Goal: Task Accomplishment & Management: Complete application form

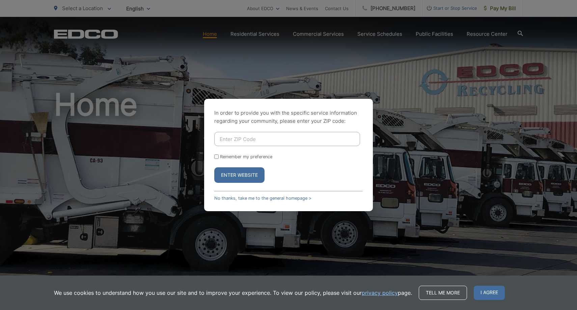
click at [254, 139] on input "Enter ZIP Code" at bounding box center [287, 139] width 146 height 14
type input "92104"
click at [215, 156] on input "Remember my preference" at bounding box center [216, 157] width 4 height 4
checkbox input "true"
click at [254, 177] on button "Enter Website" at bounding box center [239, 176] width 50 height 16
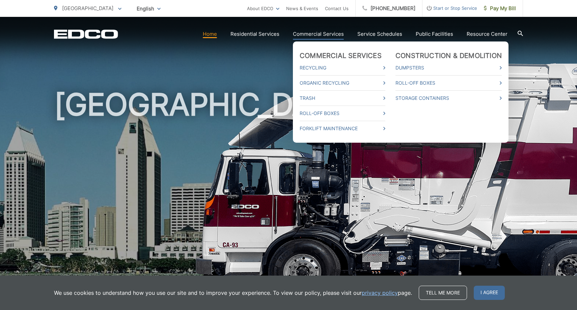
click at [323, 35] on link "Commercial Services" at bounding box center [318, 34] width 51 height 8
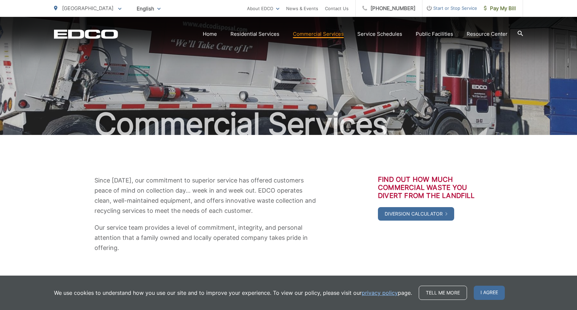
click at [211, 66] on div "Commercial Services" at bounding box center [288, 76] width 469 height 118
click at [463, 9] on span "Start or Stop Service" at bounding box center [450, 8] width 55 height 8
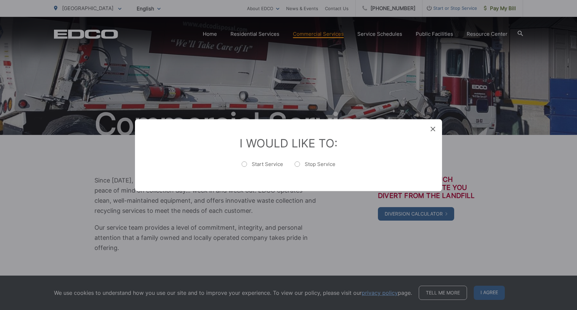
click at [299, 165] on label "Stop Service" at bounding box center [315, 168] width 41 height 14
radio input "true"
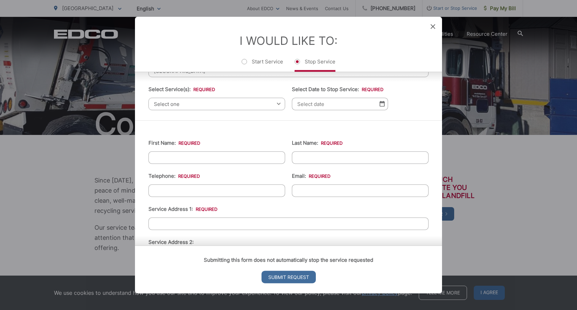
scroll to position [48, 0]
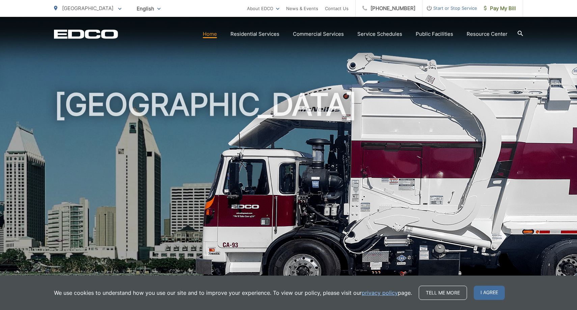
click at [462, 11] on span "Start or Stop Service" at bounding box center [450, 8] width 55 height 8
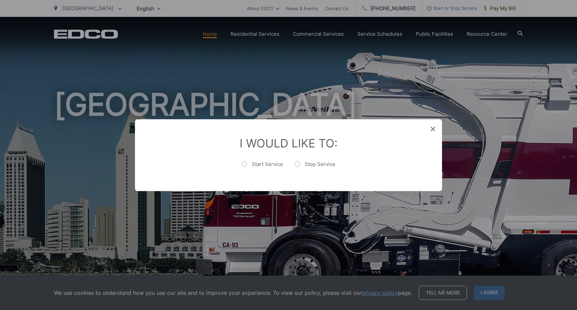
click at [297, 162] on label "Stop Service" at bounding box center [315, 168] width 41 height 14
radio input "true"
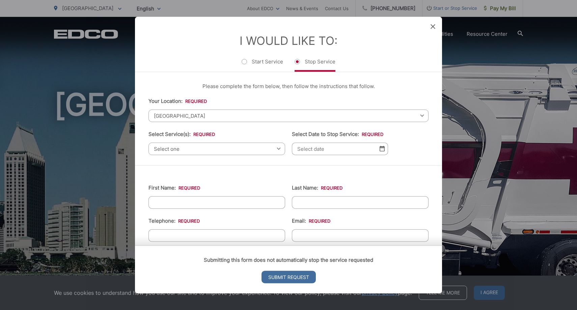
click at [235, 149] on span "Select one" at bounding box center [217, 149] width 137 height 12
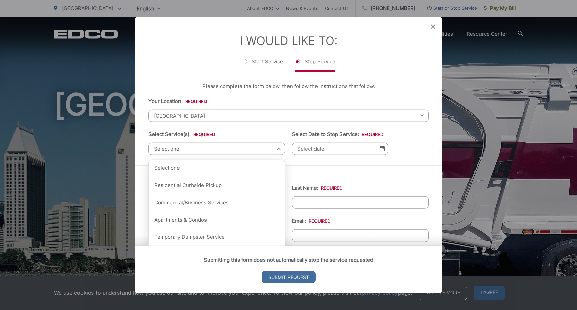
click at [190, 114] on span "[GEOGRAPHIC_DATA]" at bounding box center [289, 115] width 280 height 12
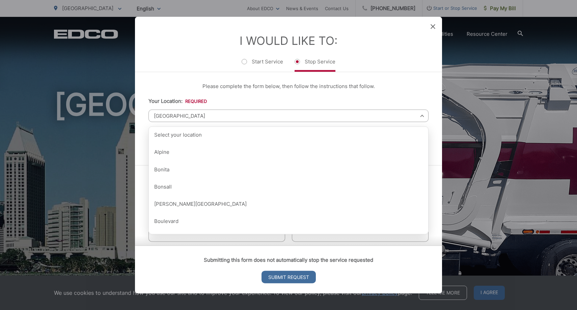
click at [183, 41] on li "I Would Like To: Start Service Stop Service" at bounding box center [289, 52] width 280 height 38
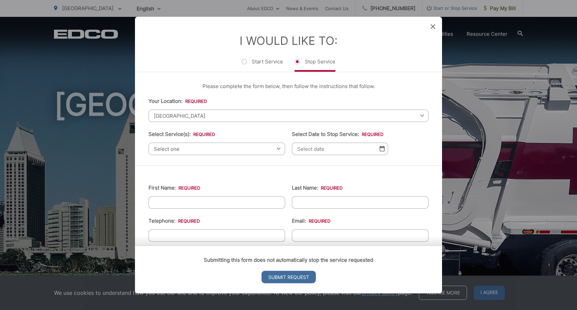
click at [192, 149] on span "Select one" at bounding box center [217, 149] width 137 height 12
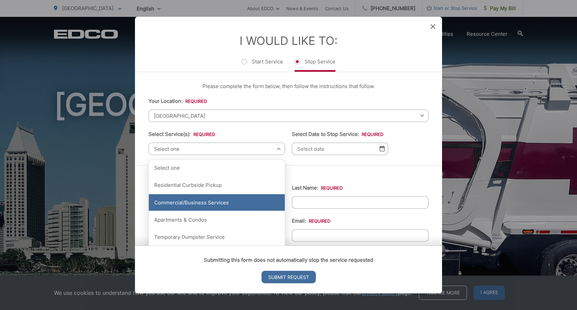
click at [215, 207] on div "Commercial/Business Services" at bounding box center [217, 203] width 136 height 17
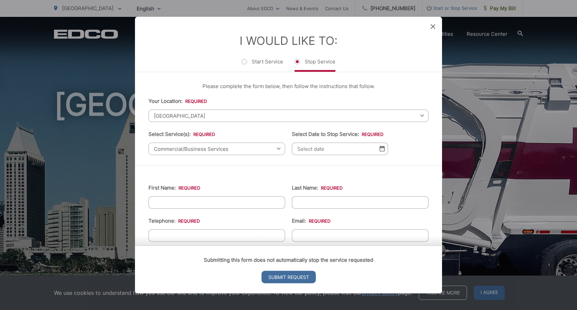
click at [277, 150] on span "Commercial/Business Services" at bounding box center [217, 149] width 137 height 12
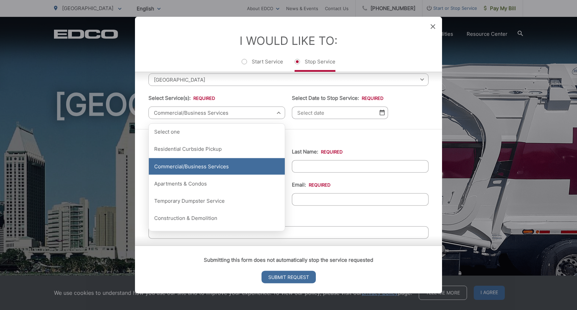
scroll to position [38, 0]
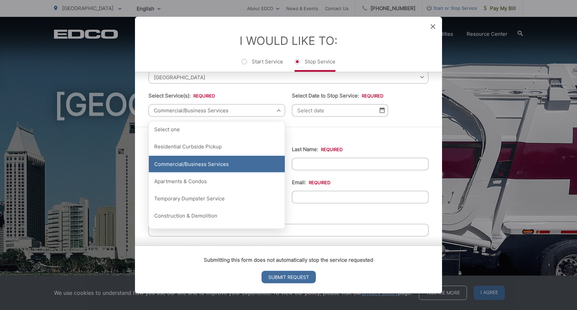
click at [196, 168] on div "Commercial/Business Services" at bounding box center [217, 164] width 136 height 17
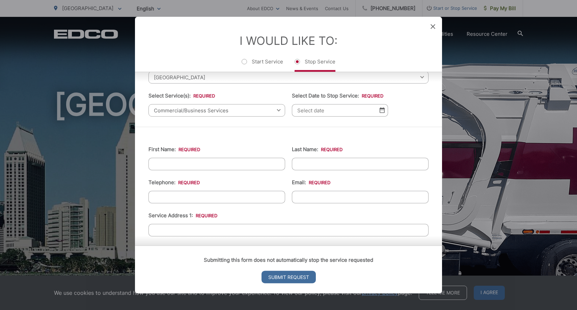
click at [310, 110] on input "Select Date to Stop Service: *" at bounding box center [340, 110] width 96 height 12
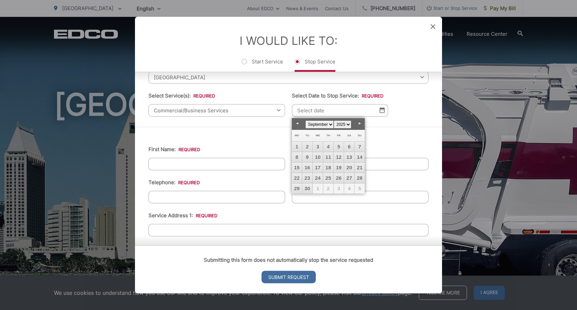
click at [403, 132] on div "First Name: * Last Name: * Telephone: * Email: * Service Address 1: * Service A…" at bounding box center [288, 301] width 307 height 349
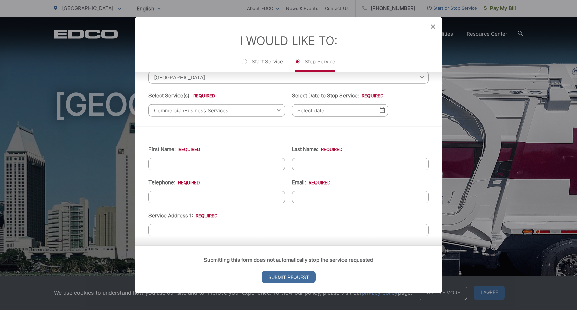
click at [383, 111] on img at bounding box center [382, 110] width 5 height 6
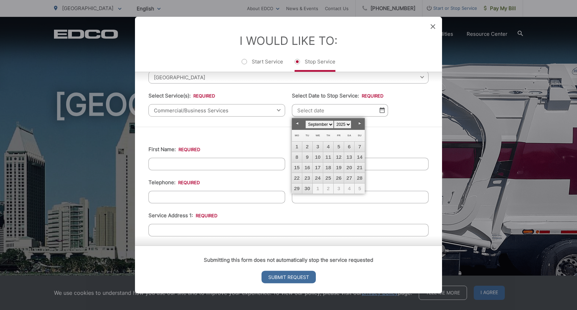
click at [329, 124] on select "January February March April May June July August September October November De…" at bounding box center [320, 125] width 28 height 8
click at [383, 112] on img at bounding box center [382, 110] width 5 height 6
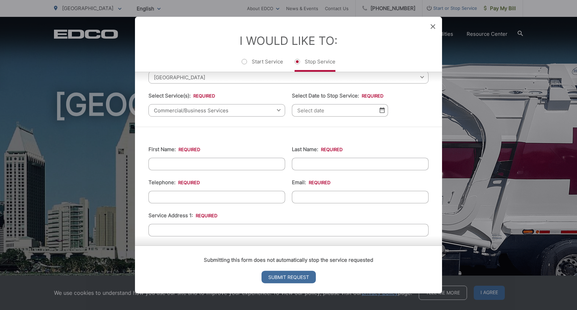
click at [383, 112] on img at bounding box center [382, 110] width 5 height 6
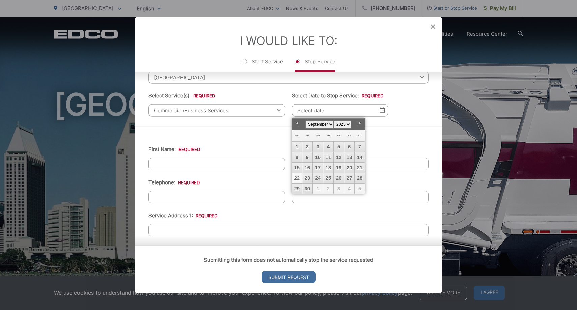
click at [330, 124] on select "January February March April May June July August September October November De…" at bounding box center [320, 125] width 28 height 8
click at [319, 145] on link "1" at bounding box center [318, 147] width 10 height 10
type input "[DATE]"
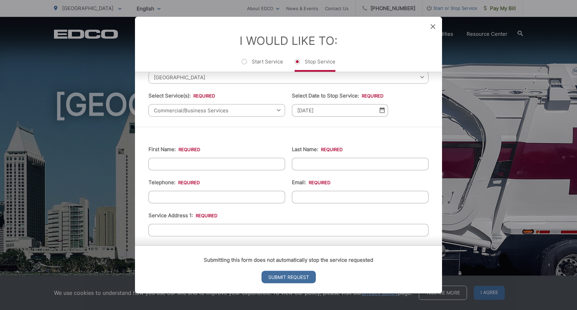
click at [242, 130] on div "First Name: * Last Name: * Telephone: * Email: * Service Address 1: * Service A…" at bounding box center [288, 301] width 307 height 349
click at [187, 161] on input "First Name: *" at bounding box center [217, 164] width 137 height 12
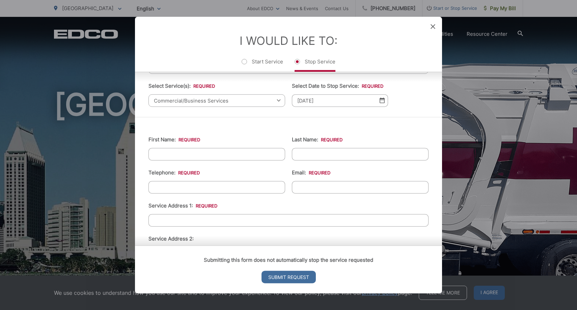
scroll to position [48, 0]
click at [192, 159] on input "First Name: *" at bounding box center [217, 155] width 137 height 12
type input "[PERSON_NAME]"
click at [161, 187] on input "(___) ___-____" at bounding box center [217, 188] width 137 height 12
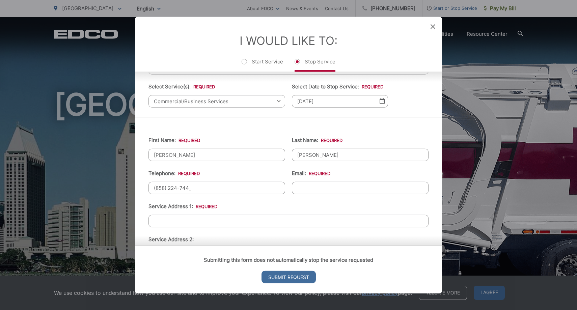
type input "[PHONE_NUMBER]"
click at [335, 190] on input "Email: *" at bounding box center [360, 188] width 137 height 12
type input "[PERSON_NAME][EMAIL_ADDRESS][DOMAIN_NAME]"
click at [201, 221] on input "Service Address 1: *" at bounding box center [289, 221] width 280 height 12
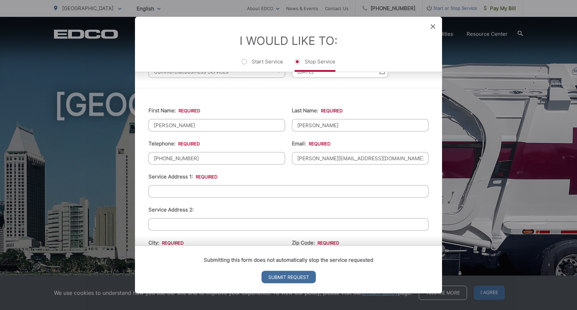
scroll to position [82, 0]
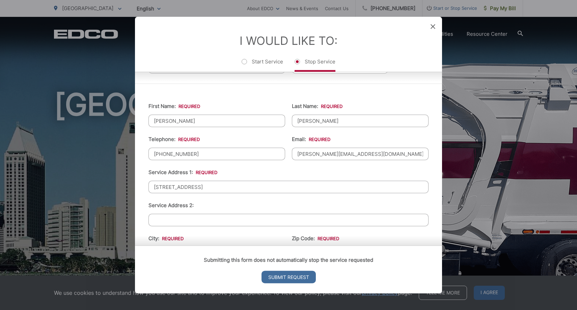
type input "[STREET_ADDRESS]"
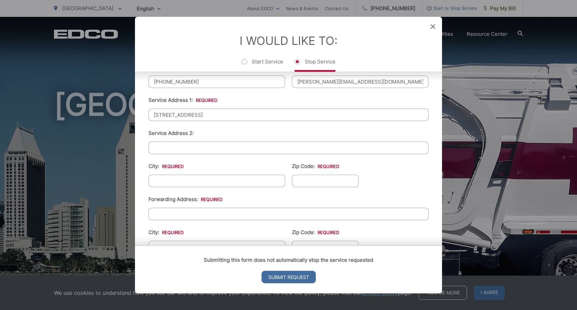
scroll to position [158, 0]
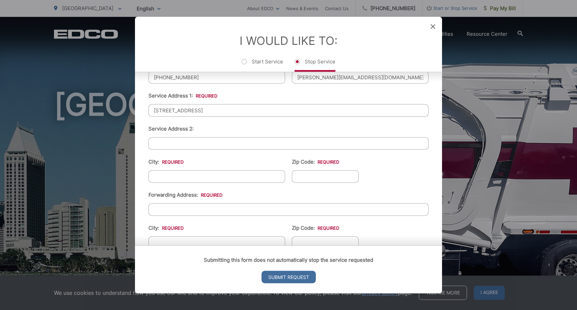
click at [177, 176] on input "City: *" at bounding box center [217, 176] width 137 height 12
type input "[GEOGRAPHIC_DATA]"
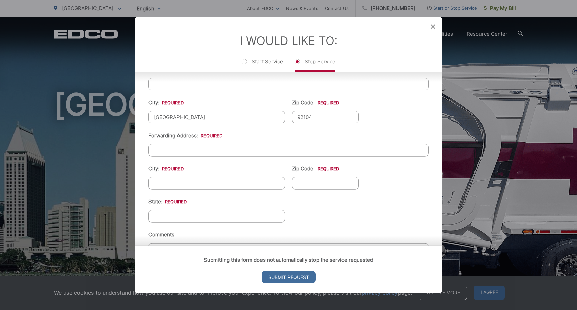
scroll to position [220, 0]
type input "92104"
click at [157, 150] on input "Forwarding Address: *" at bounding box center [289, 148] width 280 height 12
type input "[STREET_ADDRESS]"
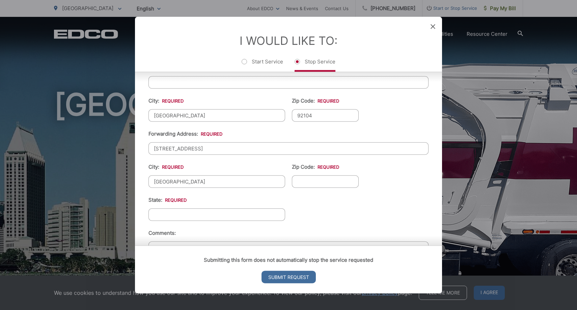
type input "[GEOGRAPHIC_DATA]"
type input "X"
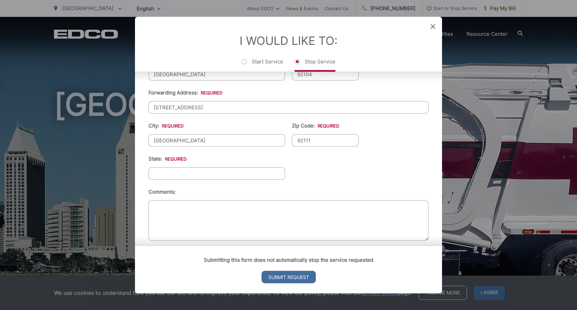
scroll to position [262, 0]
type input "92111"
click at [158, 169] on input "State: *" at bounding box center [217, 172] width 137 height 12
type input "[US_STATE]"
click at [164, 216] on textarea "Comments:" at bounding box center [289, 219] width 280 height 41
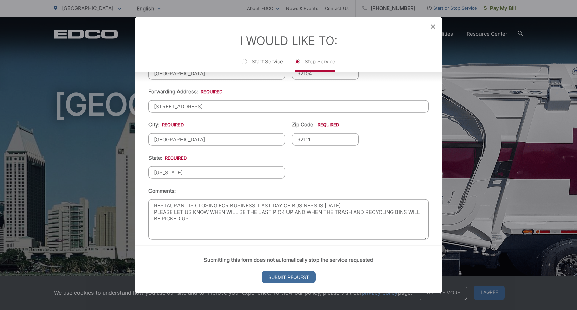
scroll to position [268, 0]
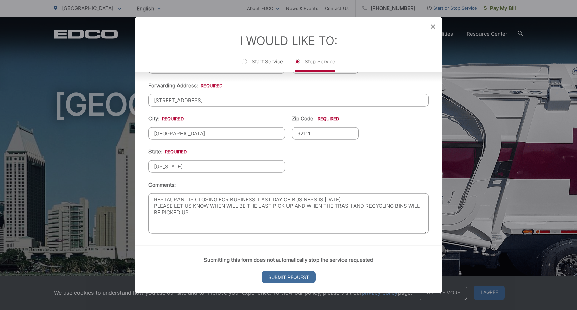
click at [205, 211] on textarea "RESTAURANT IS CLOSING FOR BUSINESS, LAST DAY OF BUSINESS IS [DATE]. PLEASE LET …" at bounding box center [289, 213] width 280 height 41
click at [293, 203] on textarea "RESTAURANT IS CLOSING FOR BUSINESS, LAST DAY OF BUSINESS IS [DATE]. PLEASE LET …" at bounding box center [289, 213] width 280 height 41
click at [211, 203] on textarea "RESTAURANT IS CLOSING FOR BUSINESS, LAST DAY OF BUSINESS IS [DATE]. PLEASE LET …" at bounding box center [289, 213] width 280 height 41
drag, startPoint x: 211, startPoint y: 203, endPoint x: 146, endPoint y: 204, distance: 64.8
click at [146, 204] on div "First Name: * [PERSON_NAME] Last Name: * [PERSON_NAME] Telephone: * [PHONE_NUMB…" at bounding box center [288, 71] width 307 height 349
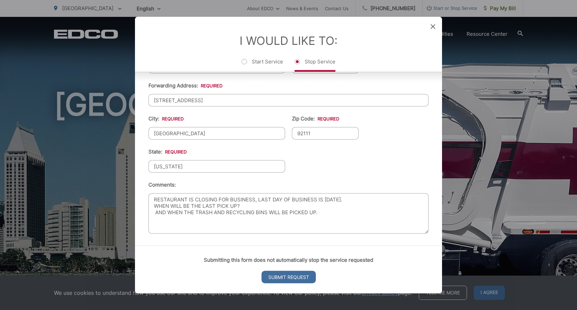
click at [243, 204] on textarea "RESTAURANT IS CLOSING FOR BUSINESS, LAST DAY OF BUSINESS IS [DATE]. WHEN WILL B…" at bounding box center [289, 213] width 280 height 41
click at [169, 210] on textarea "RESTAURANT IS CLOSING FOR BUSINESS, LAST DAY OF BUSINESS IS [DATE]. WHEN WILL B…" at bounding box center [289, 213] width 280 height 41
click at [308, 210] on textarea "RESTAURANT IS CLOSING FOR BUSINESS, LAST DAY OF BUSINESS IS [DATE]. WHEN WILL B…" at bounding box center [289, 213] width 280 height 41
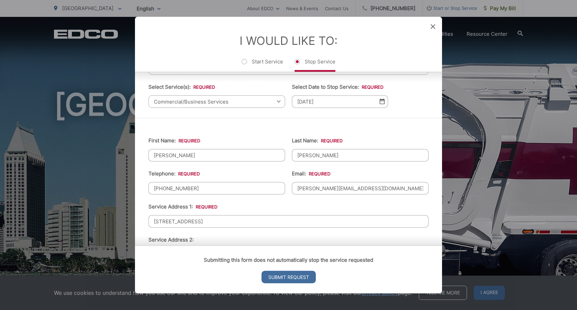
scroll to position [42, 0]
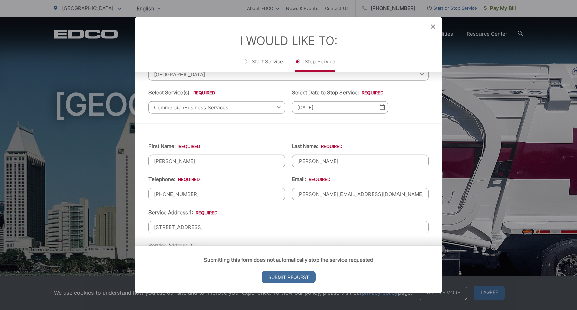
type textarea "RESTAURANT IS CLOSING FOR BUSINESS, LAST DAY OF BUSINESS IS [DATE]. WHEN WILL B…"
click at [382, 107] on img at bounding box center [382, 107] width 5 height 6
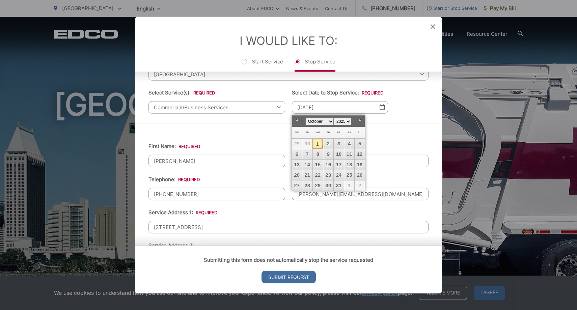
click at [319, 145] on link "1" at bounding box center [318, 144] width 10 height 10
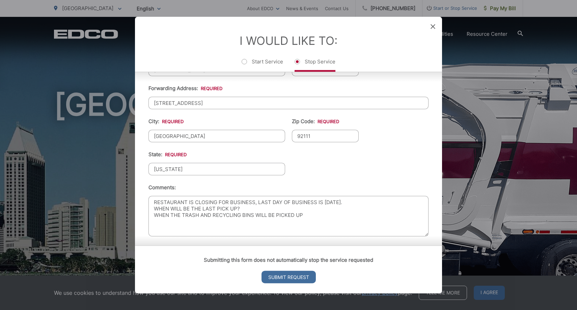
scroll to position [268, 0]
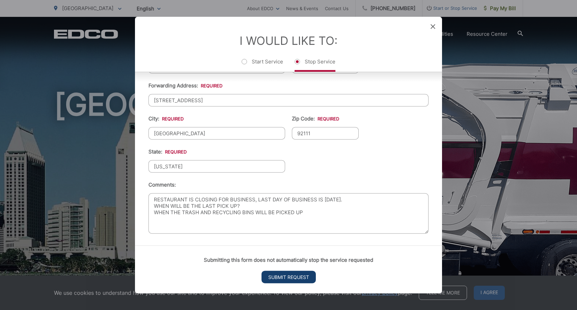
click at [288, 279] on input "Submit Request" at bounding box center [289, 277] width 54 height 12
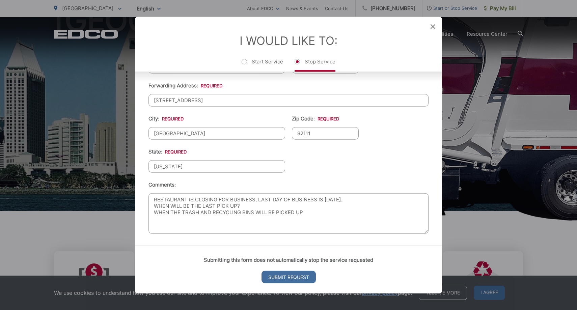
scroll to position [0, 0]
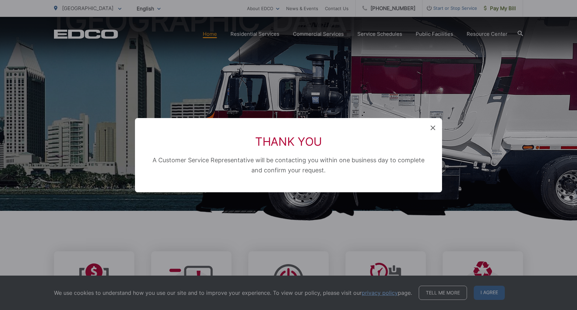
click at [431, 129] on icon at bounding box center [433, 128] width 5 height 5
